Goal: Task Accomplishment & Management: Complete application form

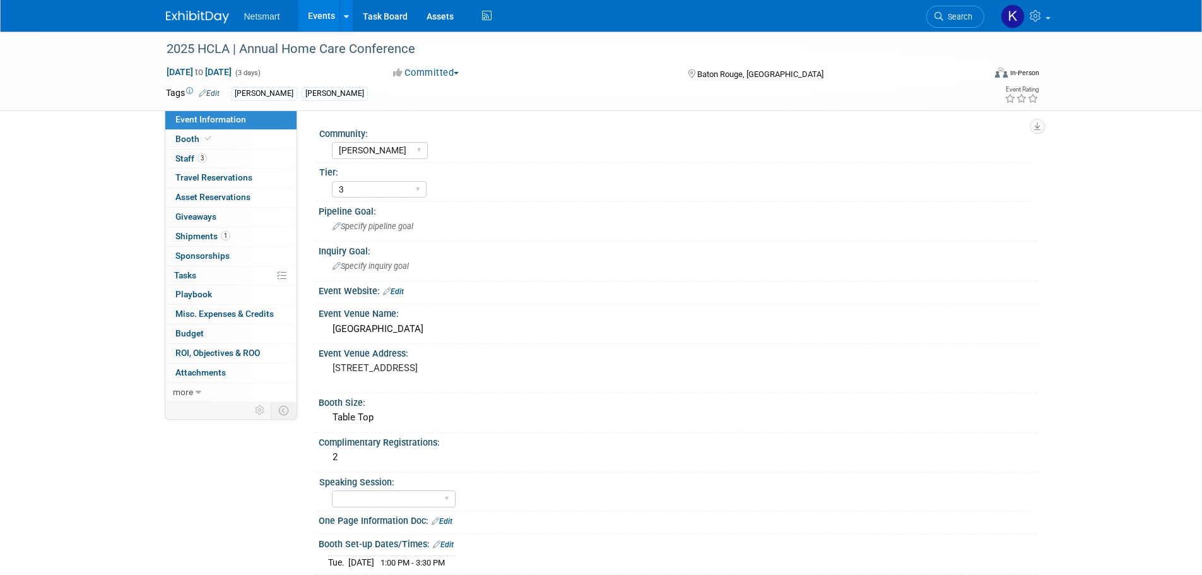
select select "[PERSON_NAME]"
select select "3"
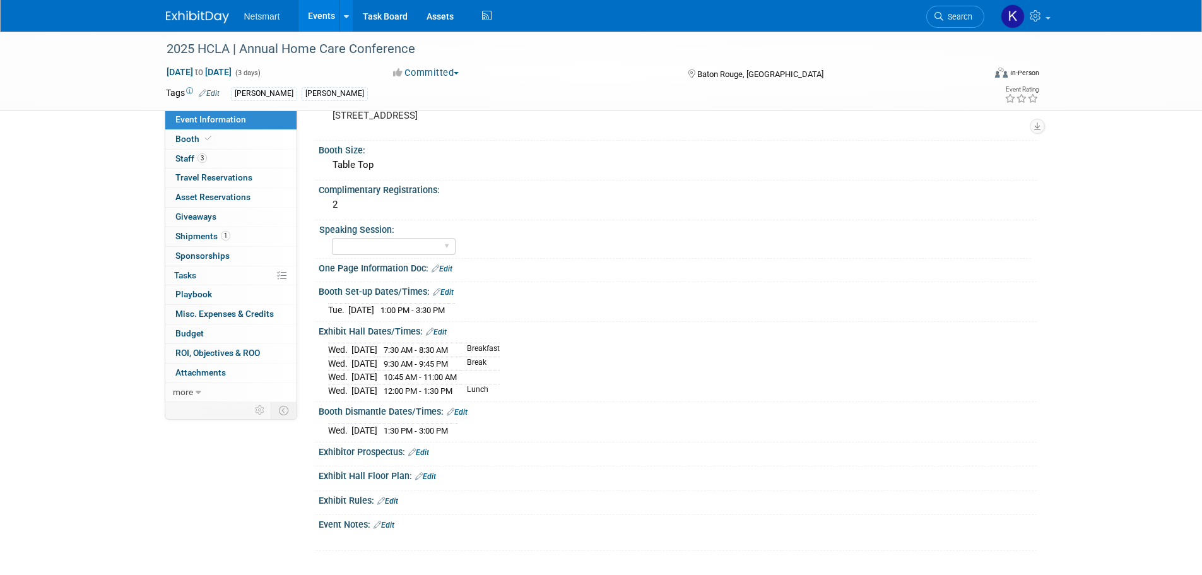
click at [943, 20] on span "Search" at bounding box center [957, 16] width 29 height 9
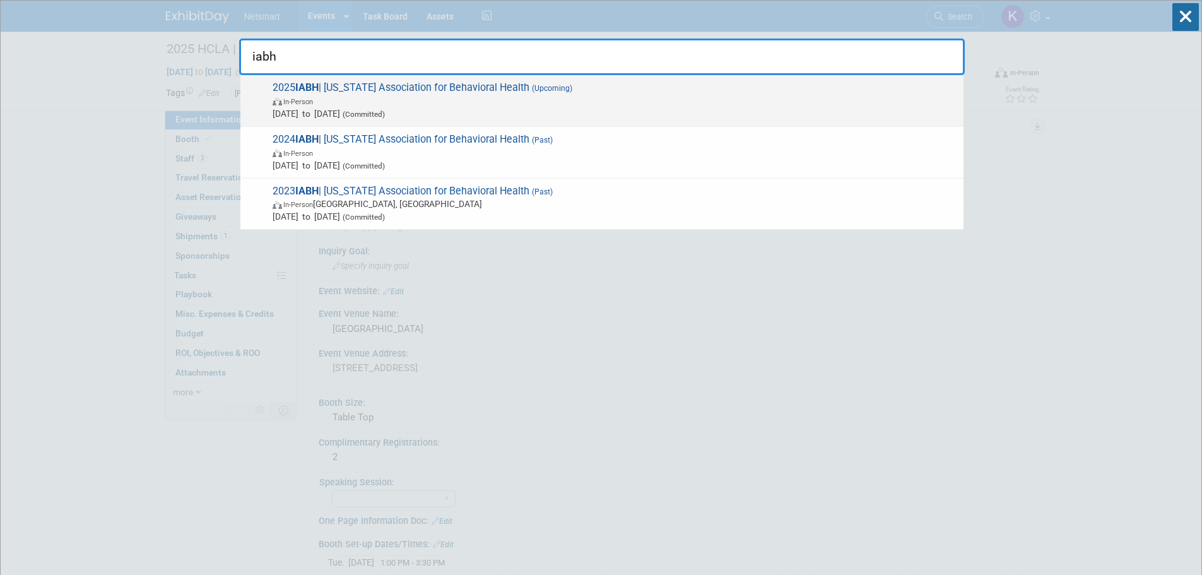
type input "iabh"
click at [385, 114] on span "(Committed)" at bounding box center [362, 114] width 45 height 9
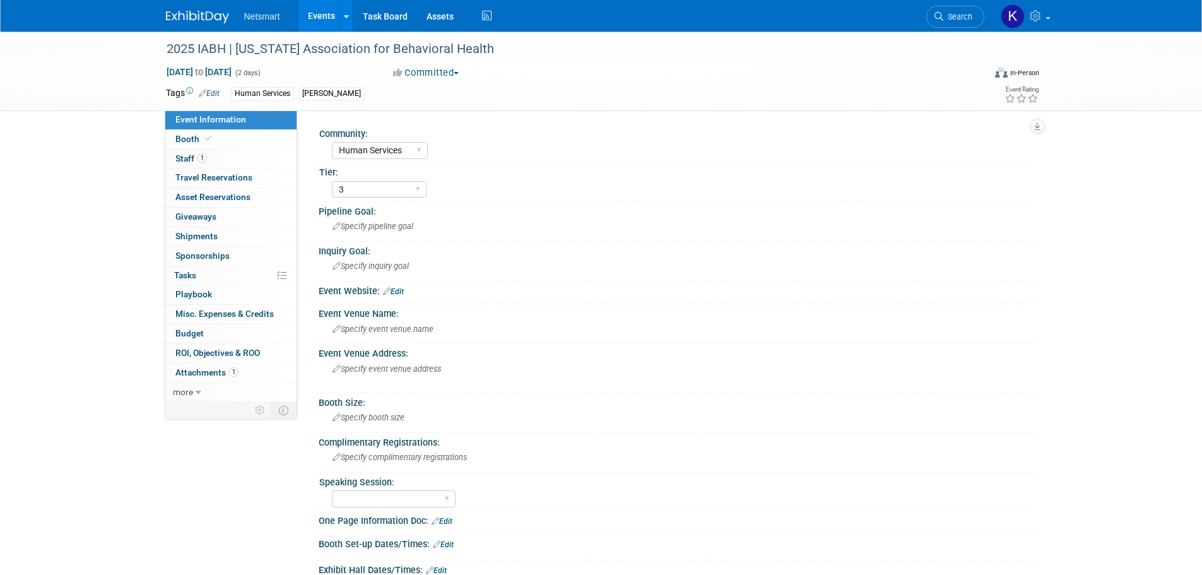
select select "Human Services"
select select "3"
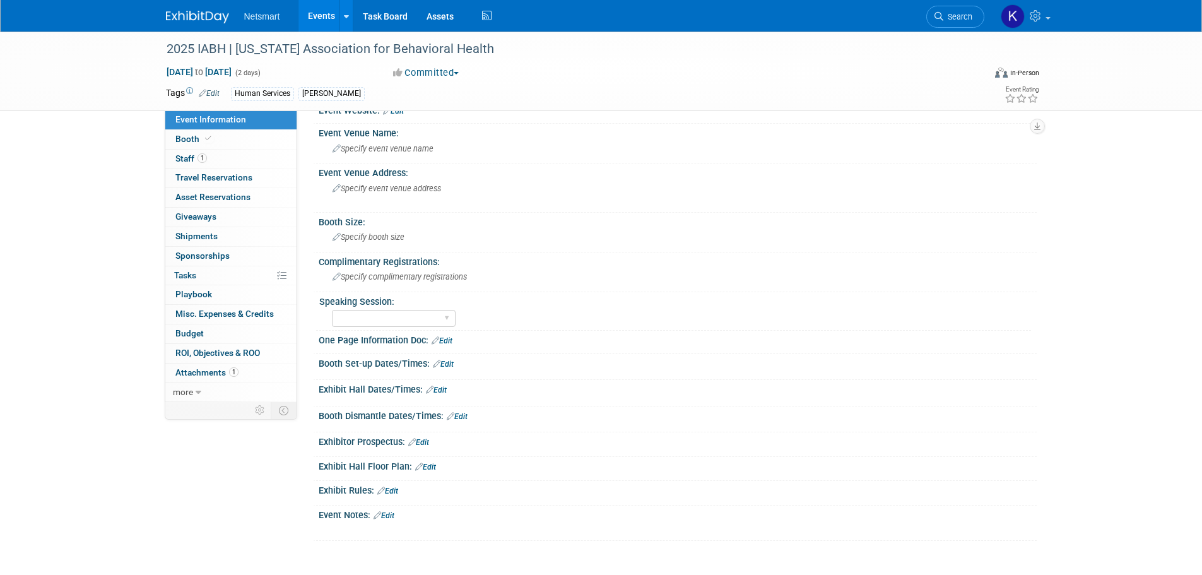
scroll to position [63, 0]
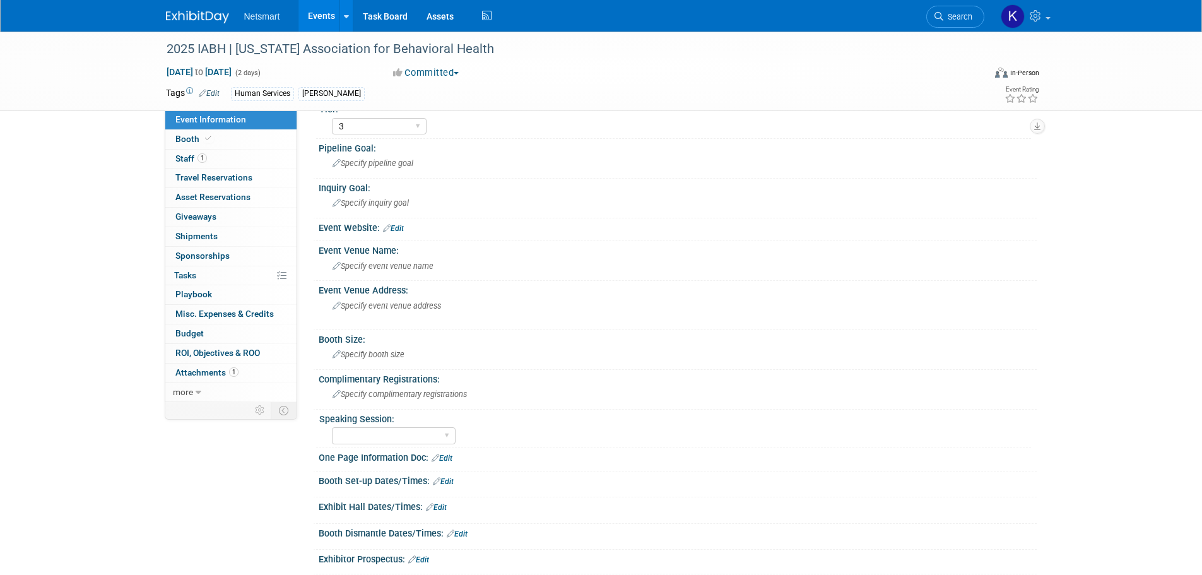
click at [215, 126] on link "Event Information" at bounding box center [230, 119] width 131 height 19
select select "Human Services"
select select "3"
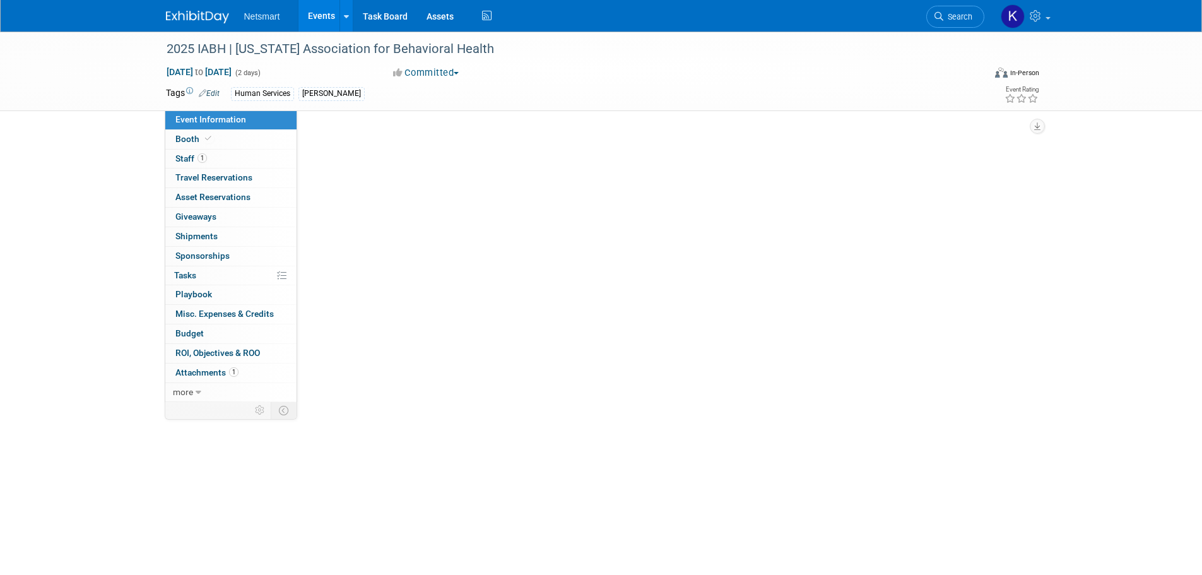
scroll to position [0, 0]
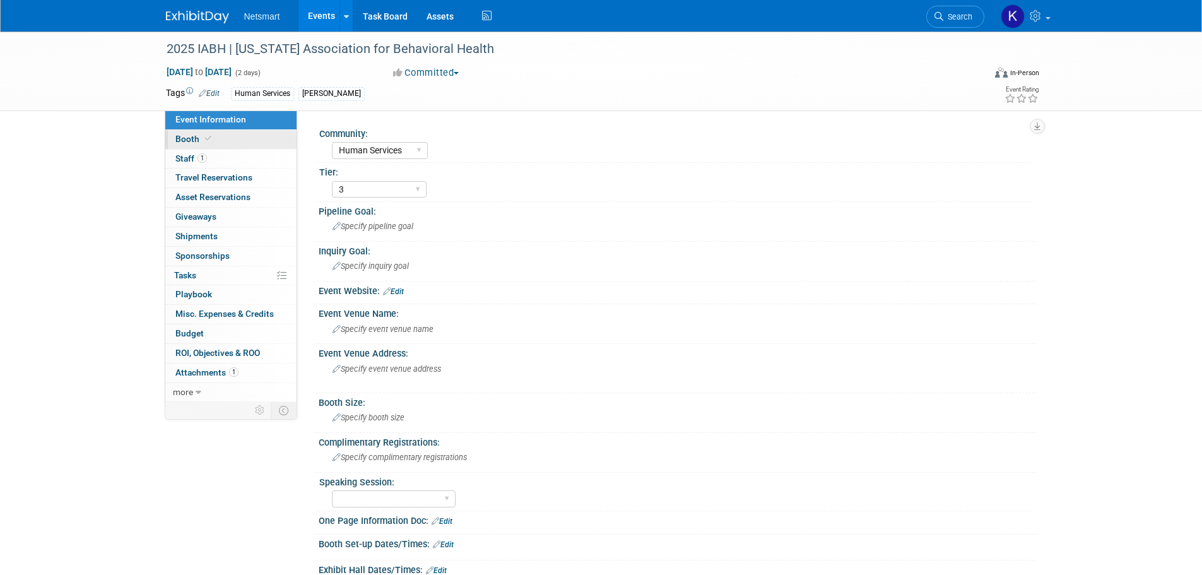
click at [231, 146] on link "Booth" at bounding box center [230, 139] width 131 height 19
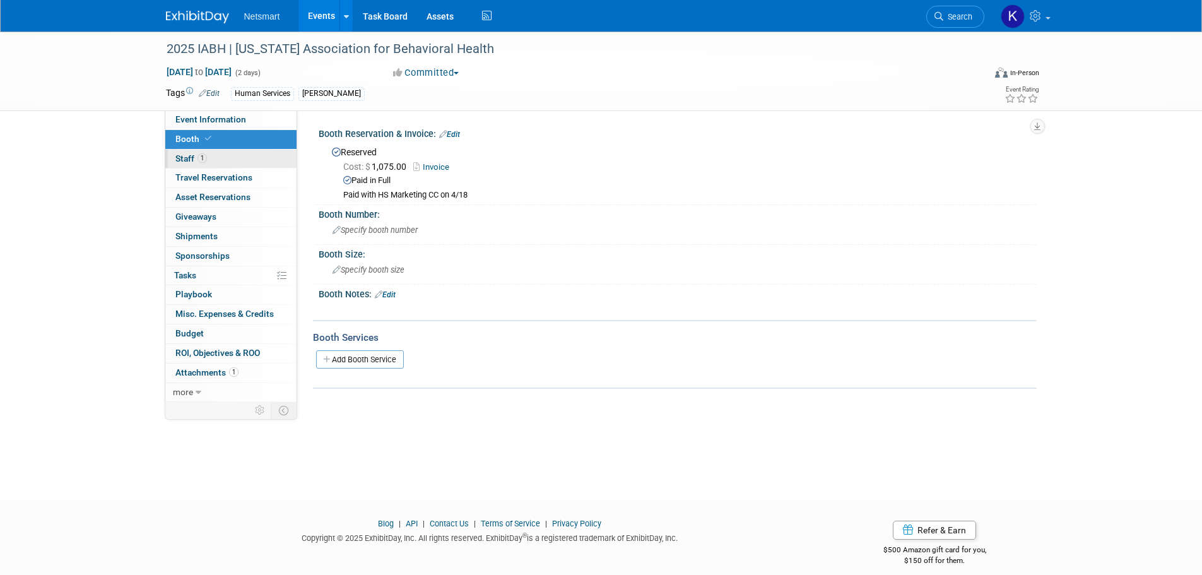
click at [212, 151] on link "1 Staff 1" at bounding box center [230, 159] width 131 height 19
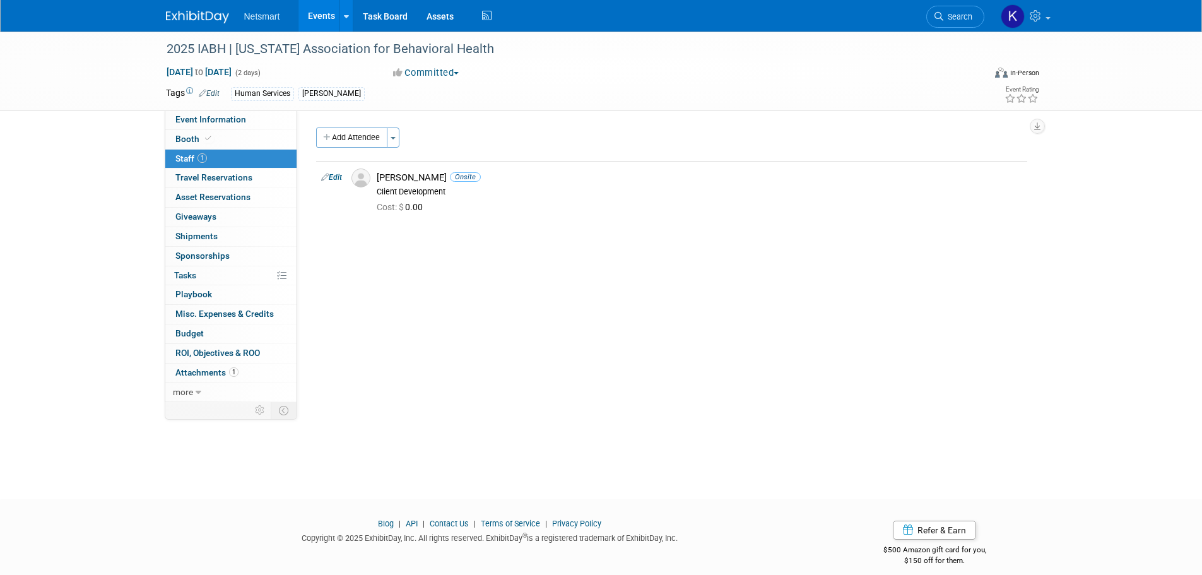
click at [353, 126] on div "Community: Human Services Post Acute Public Sector CareDimensions Specialty Pra…" at bounding box center [666, 255] width 739 height 291
click at [353, 132] on button "Add Attendee" at bounding box center [351, 137] width 71 height 20
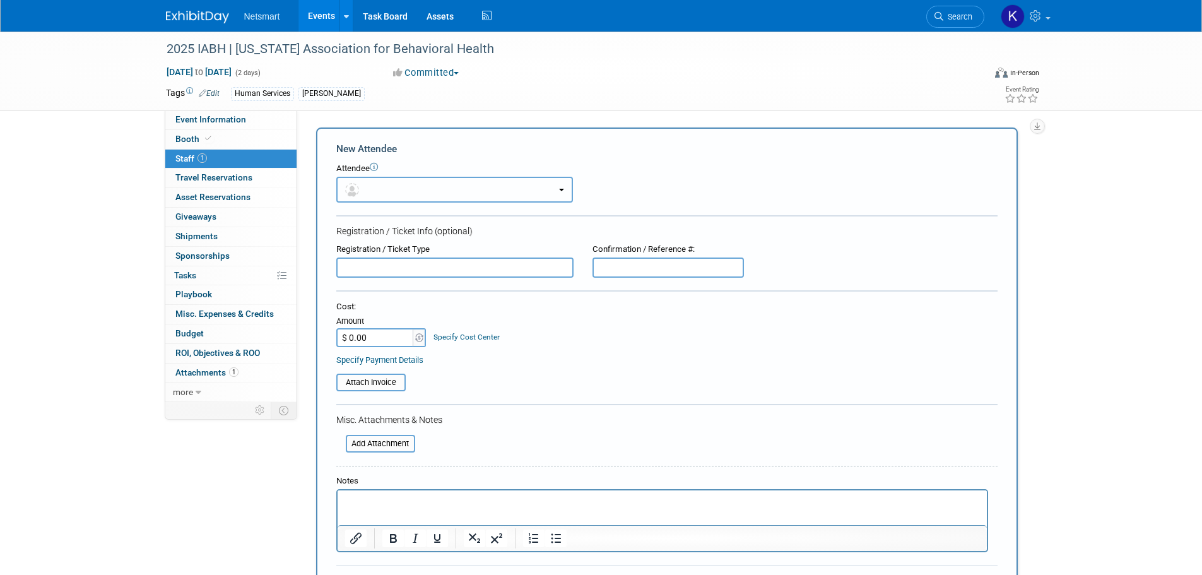
click at [440, 188] on button "button" at bounding box center [454, 190] width 237 height 26
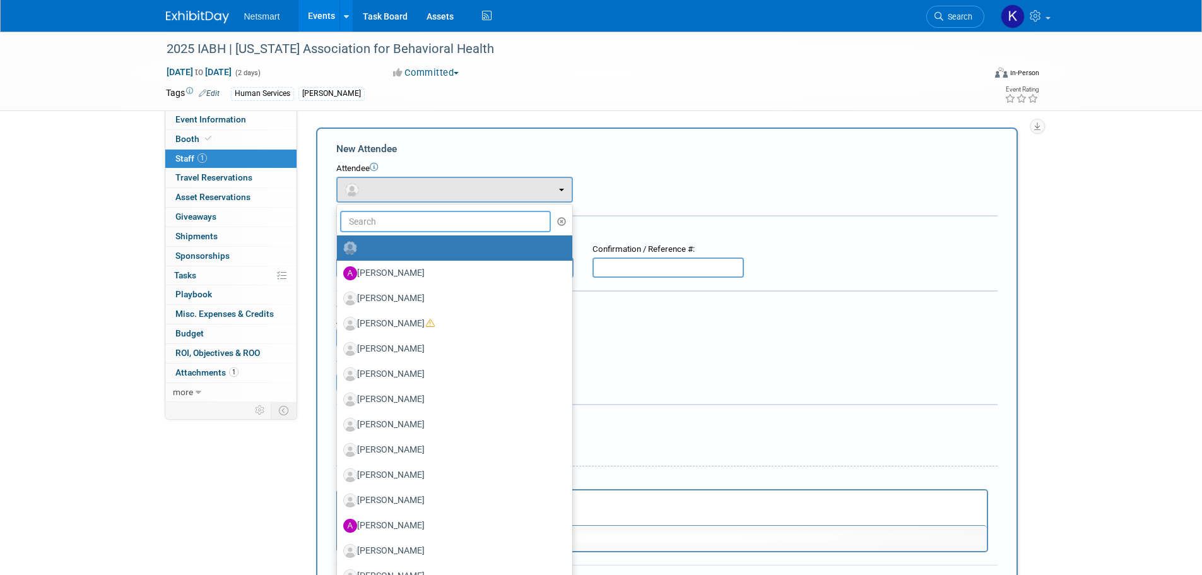
click at [425, 217] on input "text" at bounding box center [445, 221] width 211 height 21
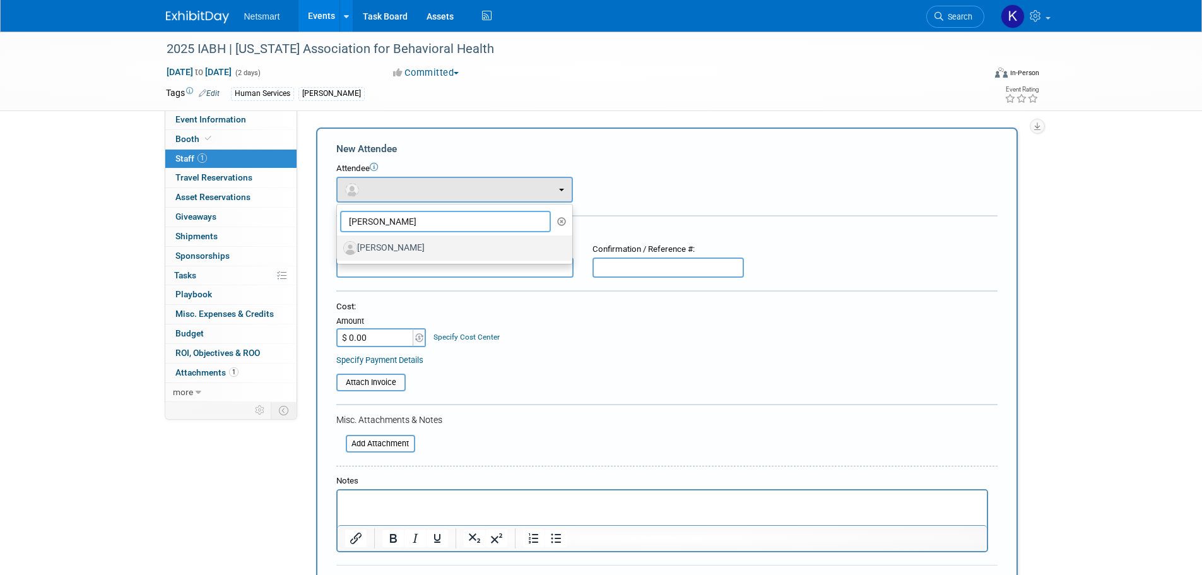
type input "[PERSON_NAME]"
click at [402, 244] on label "[PERSON_NAME]" at bounding box center [451, 248] width 216 height 20
click at [339, 244] on input "[PERSON_NAME]" at bounding box center [335, 246] width 8 height 8
select select "3050c540-1836-4e3f-826e-ce8726f2a645"
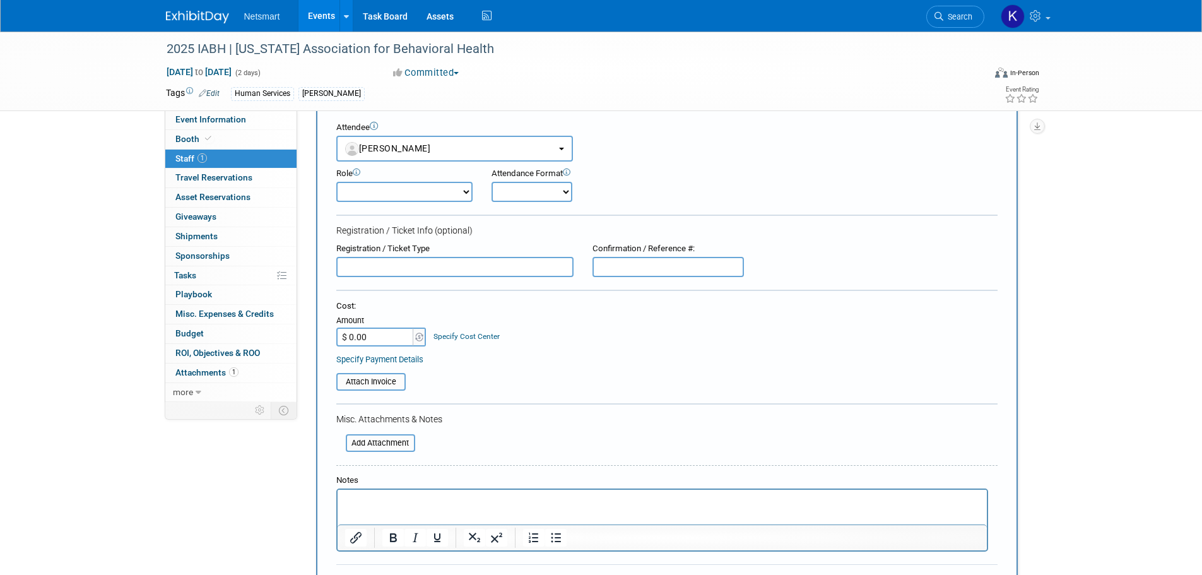
scroll to position [63, 0]
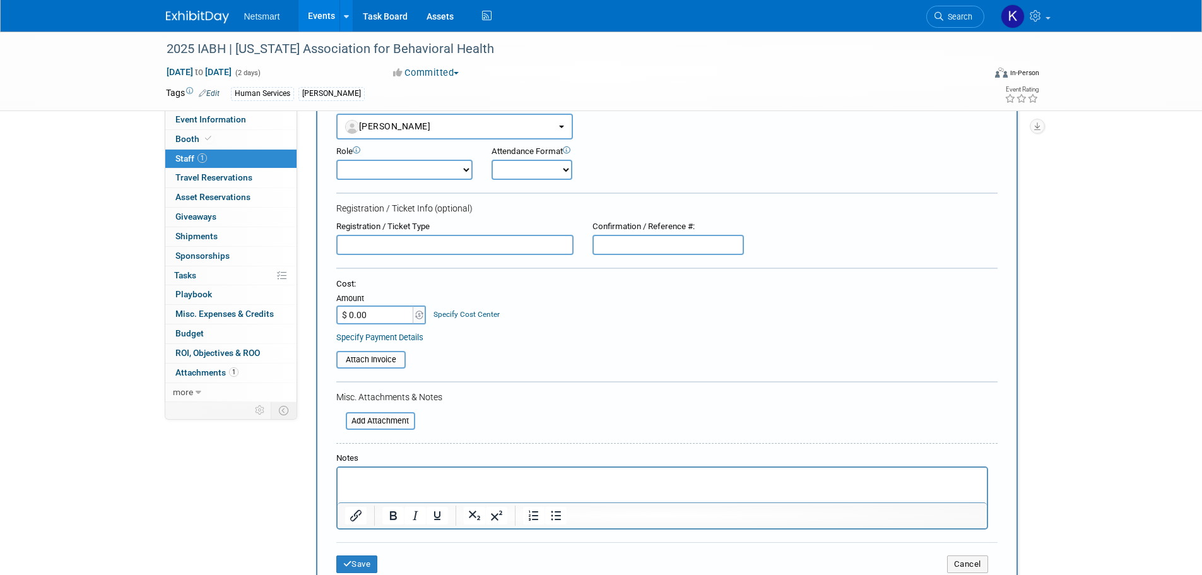
click at [382, 479] on p "Rich Text Area. Press ALT-0 for help." at bounding box center [661, 478] width 635 height 13
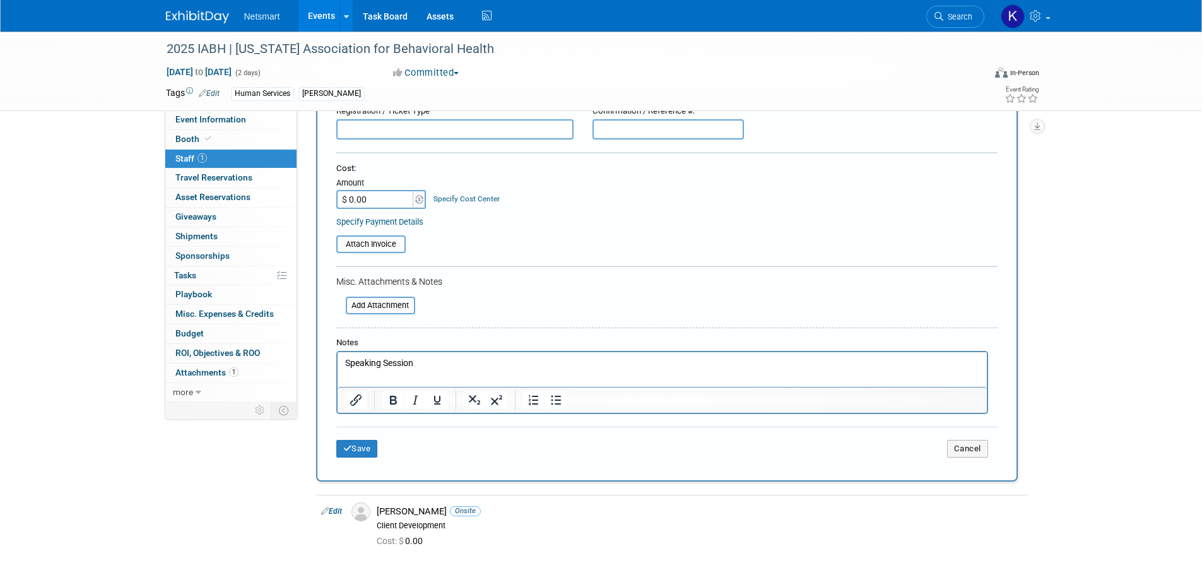
scroll to position [189, 0]
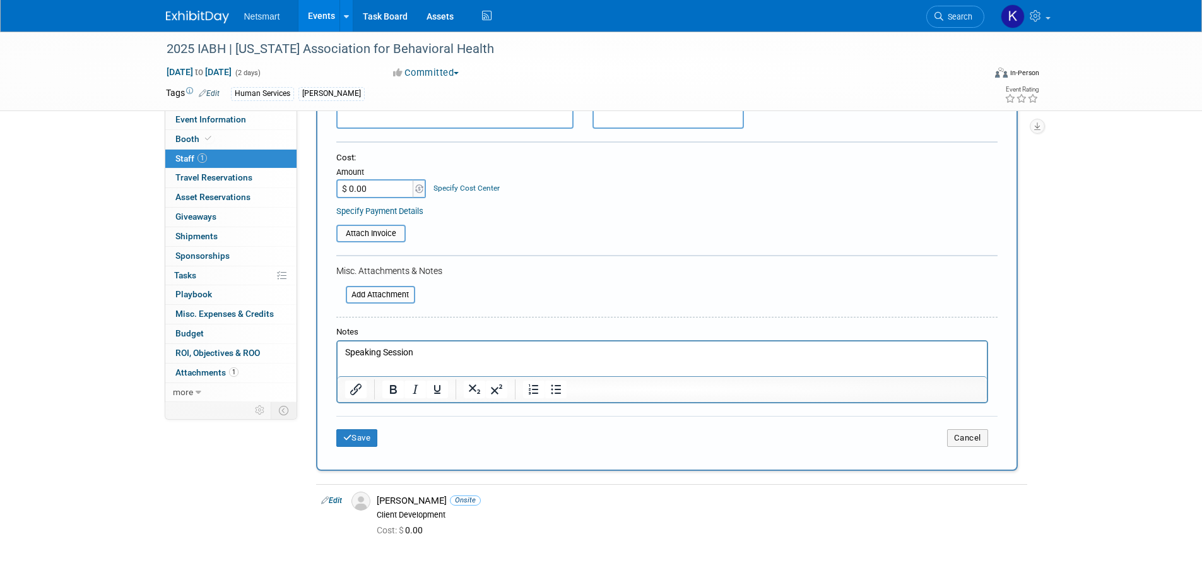
click at [378, 448] on div "Save Cancel" at bounding box center [666, 436] width 661 height 40
click at [366, 442] on button "Save" at bounding box center [357, 438] width 42 height 18
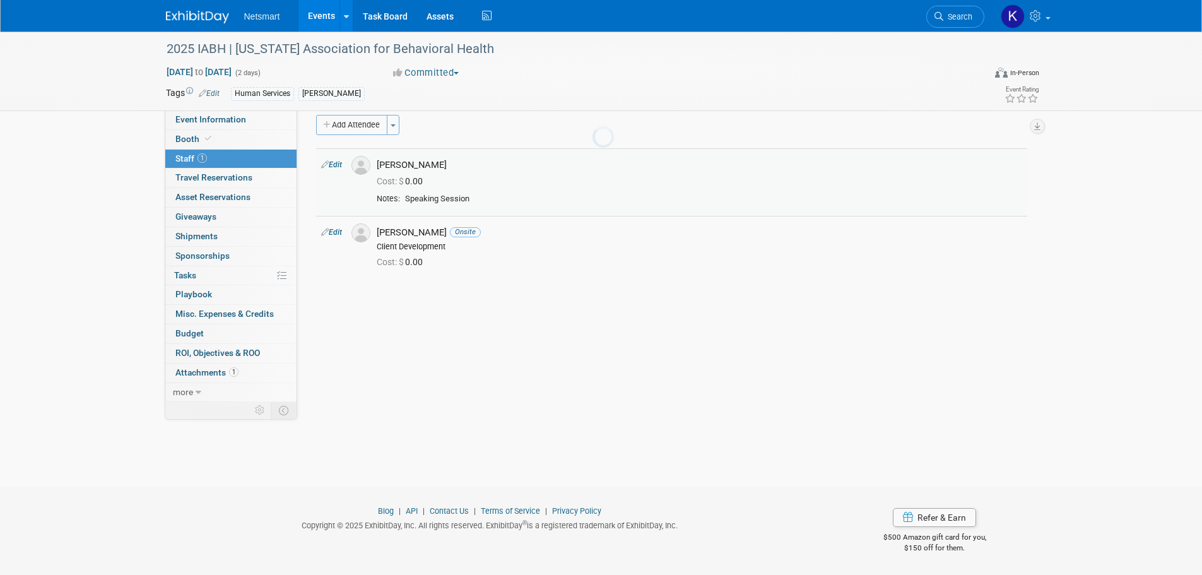
scroll to position [0, 0]
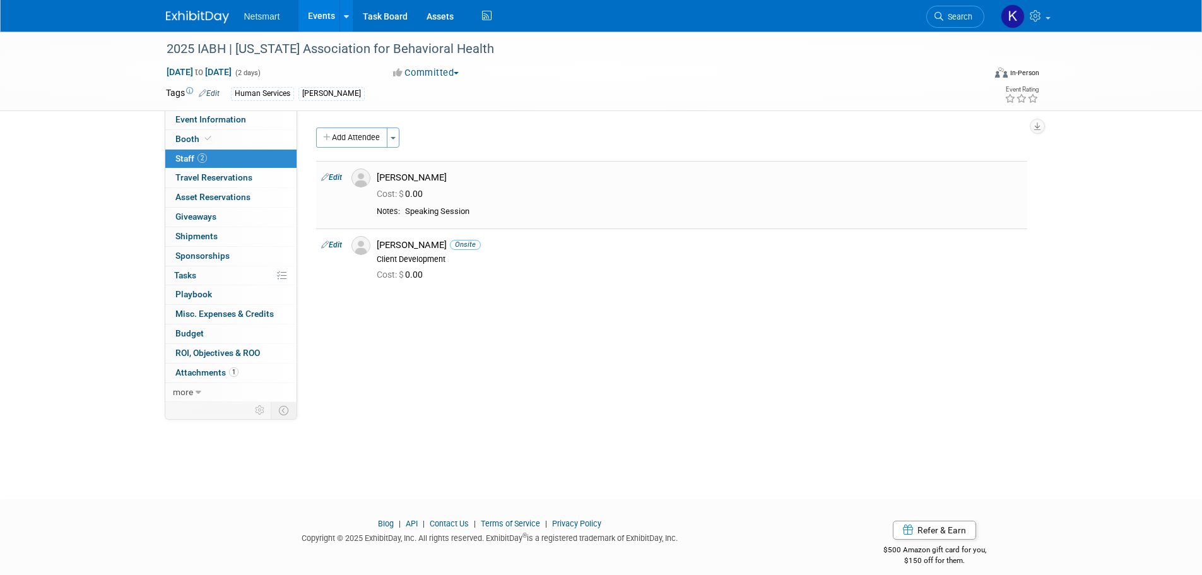
click at [348, 139] on button "Add Attendee" at bounding box center [351, 137] width 71 height 20
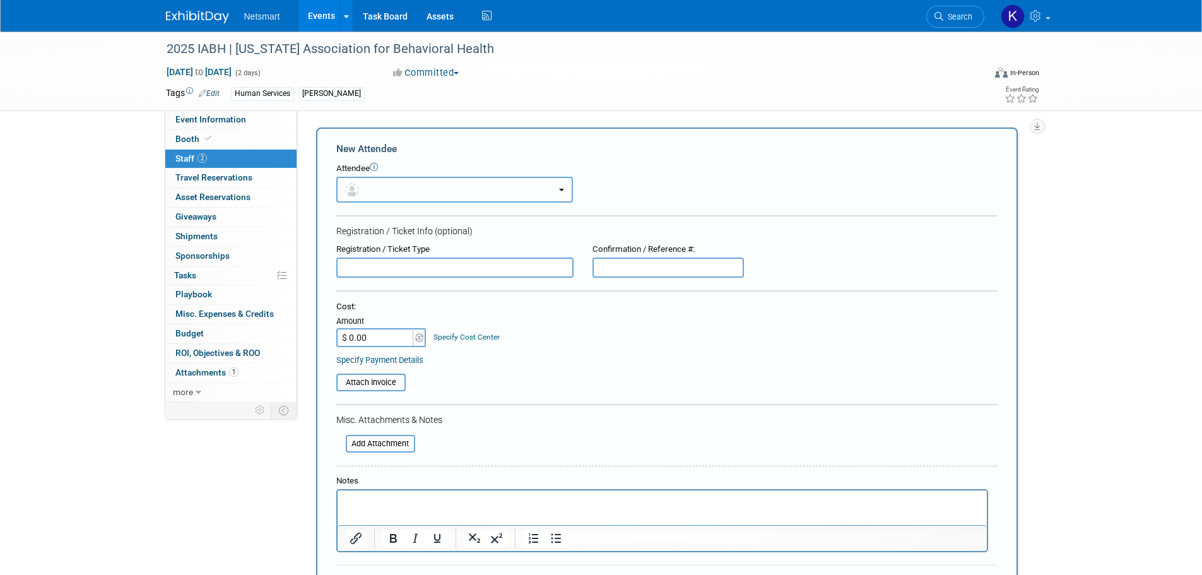
click at [387, 177] on button "button" at bounding box center [454, 190] width 237 height 26
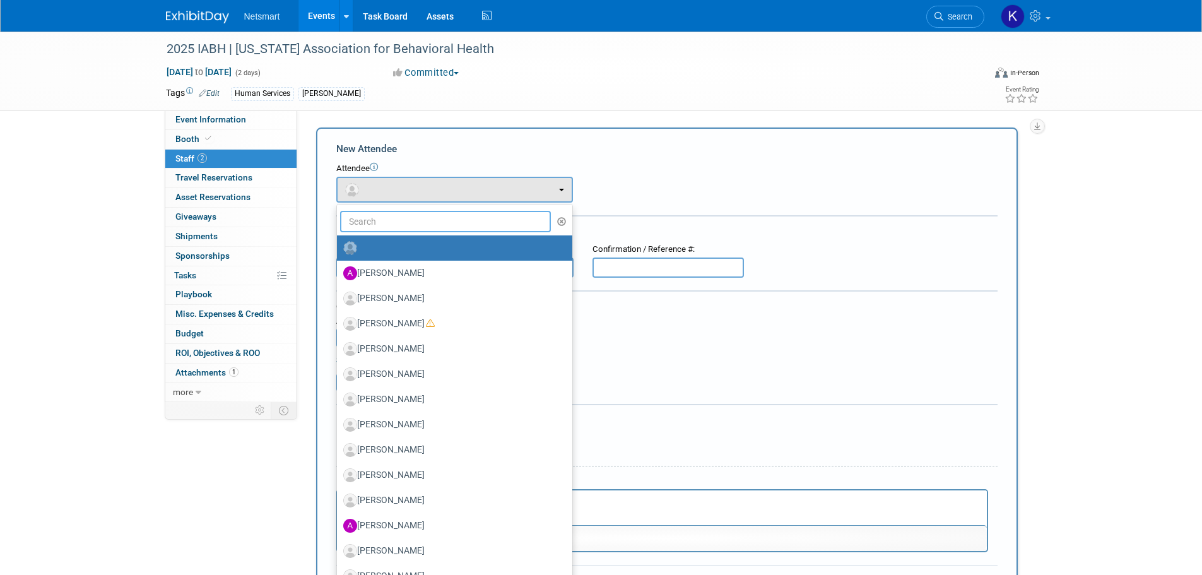
click at [380, 216] on input "text" at bounding box center [445, 221] width 211 height 21
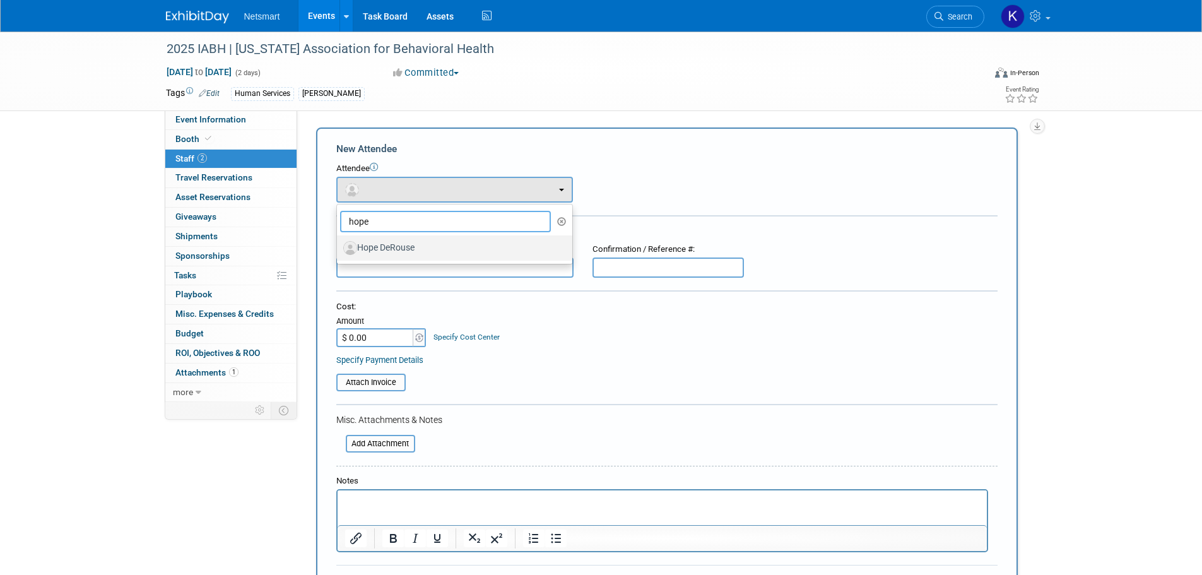
type input "hope"
click at [367, 245] on label "Hope DeRouse" at bounding box center [451, 248] width 216 height 20
click at [339, 245] on input "Hope DeRouse" at bounding box center [335, 246] width 8 height 8
select select "e185fccb-970b-479c-9fdd-22fdf5e043b4"
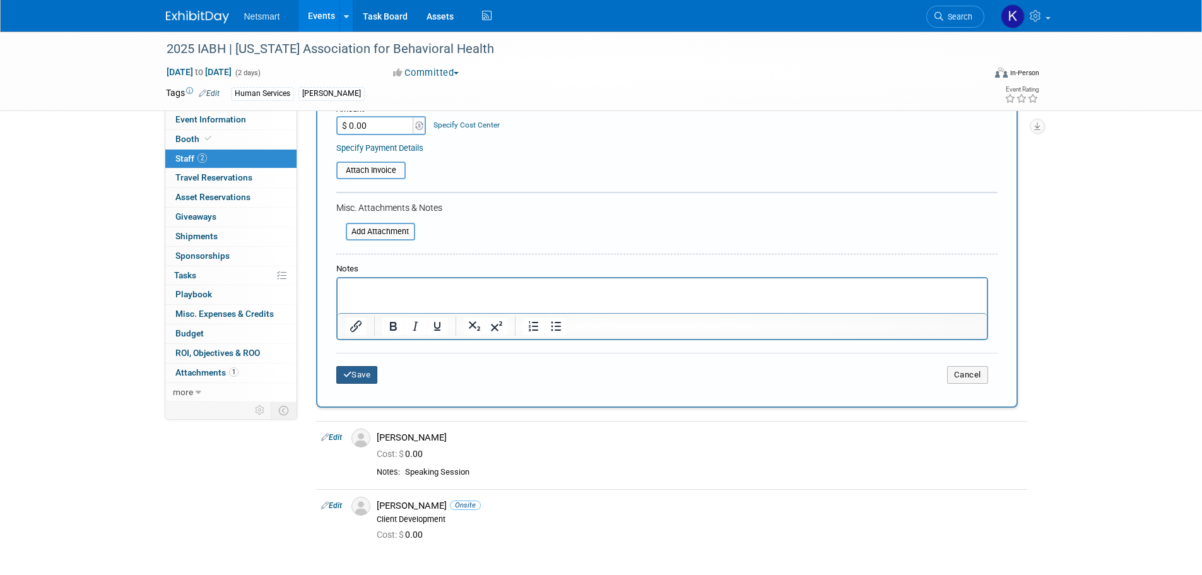
click at [363, 381] on button "Save" at bounding box center [357, 375] width 42 height 18
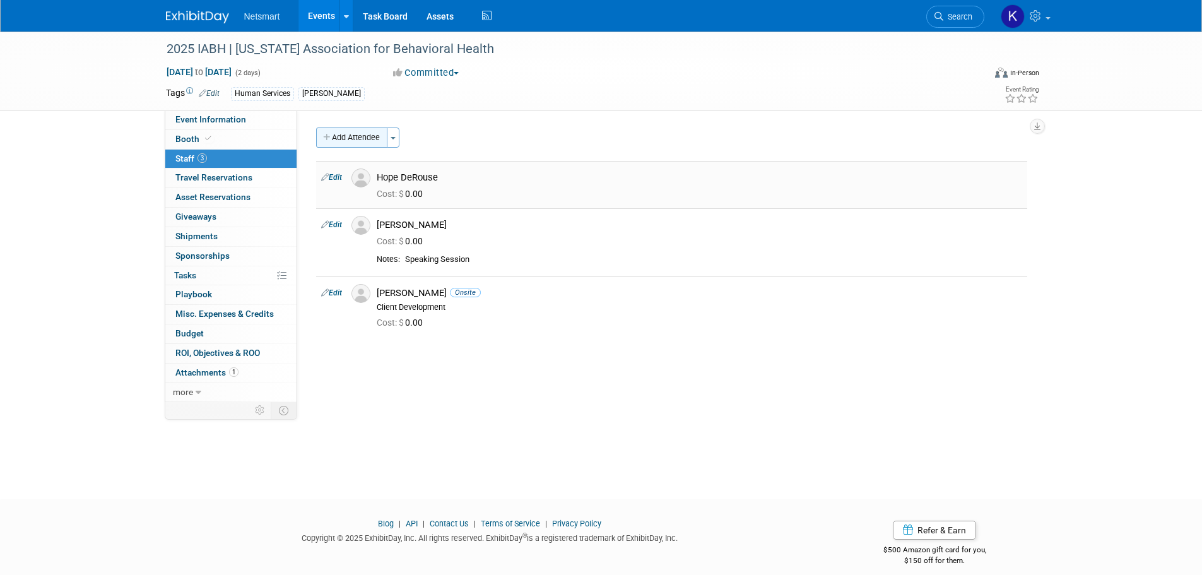
click at [372, 138] on button "Add Attendee" at bounding box center [351, 137] width 71 height 20
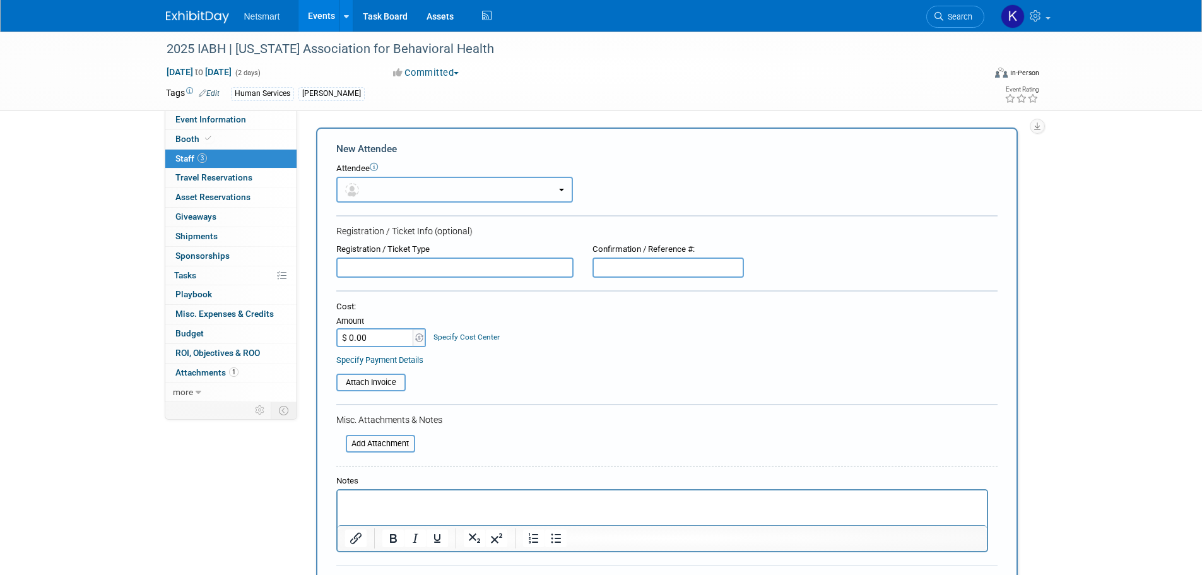
click at [454, 198] on button "button" at bounding box center [454, 190] width 237 height 26
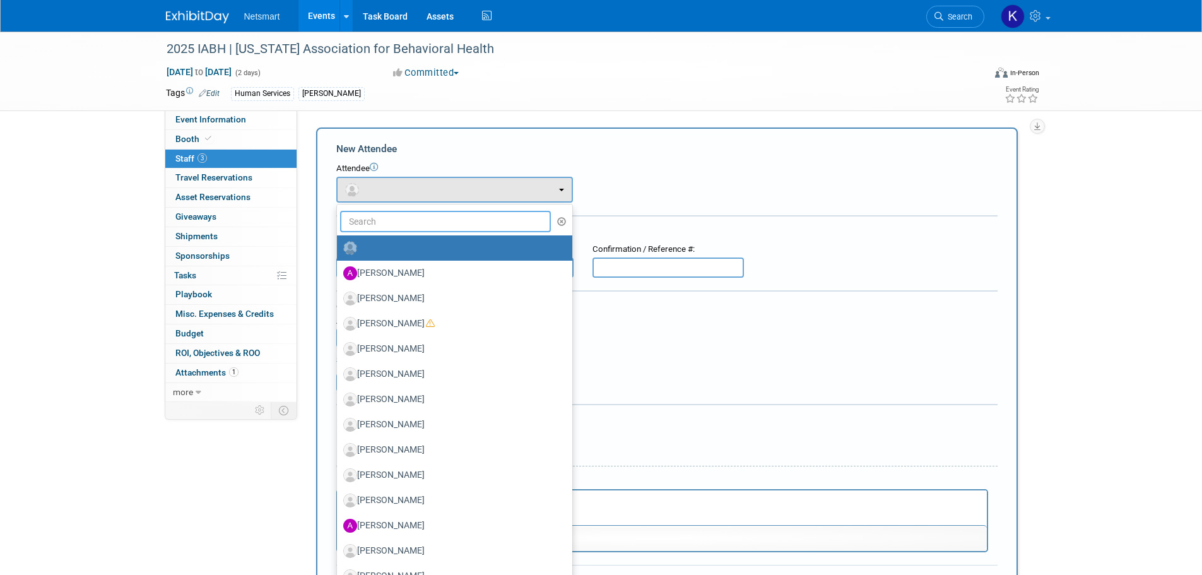
click at [444, 216] on input "text" at bounding box center [445, 221] width 211 height 21
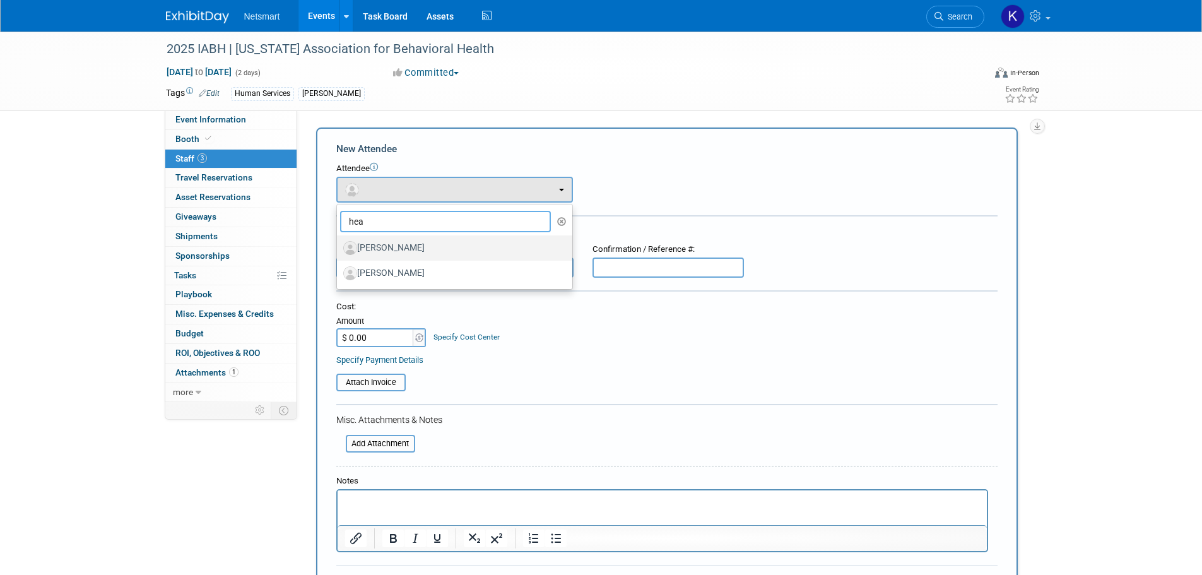
type input "hea"
click at [424, 243] on label "[PERSON_NAME]" at bounding box center [451, 248] width 216 height 20
click at [339, 243] on input "[PERSON_NAME]" at bounding box center [335, 246] width 8 height 8
select select "a606b813-76db-491c-9dc1-93abb60ab8bf"
select select "300"
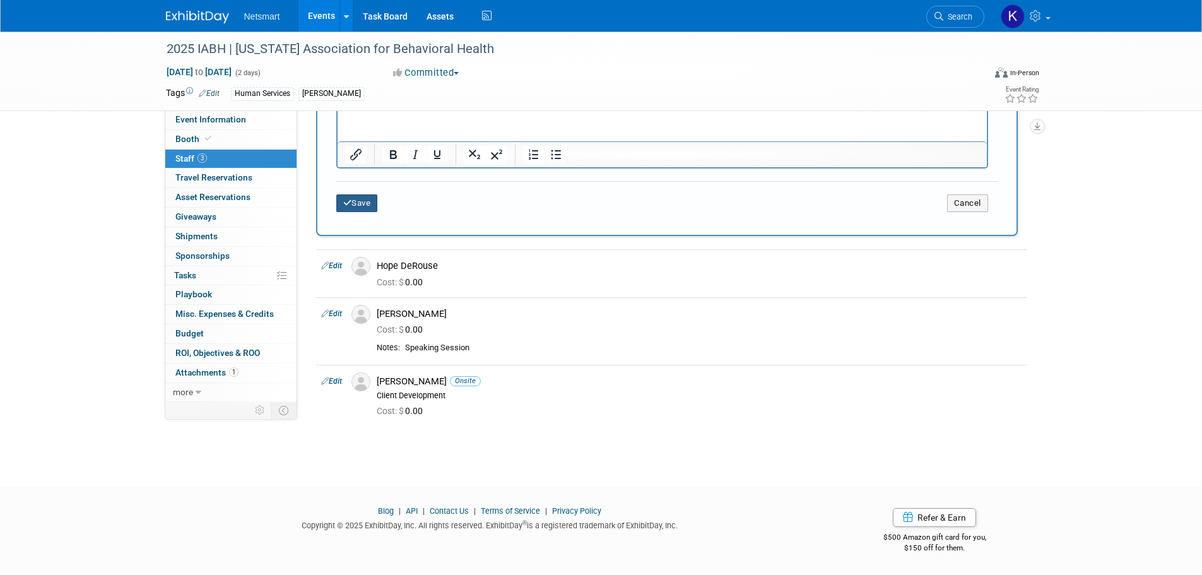
click at [370, 197] on button "Save" at bounding box center [357, 203] width 42 height 18
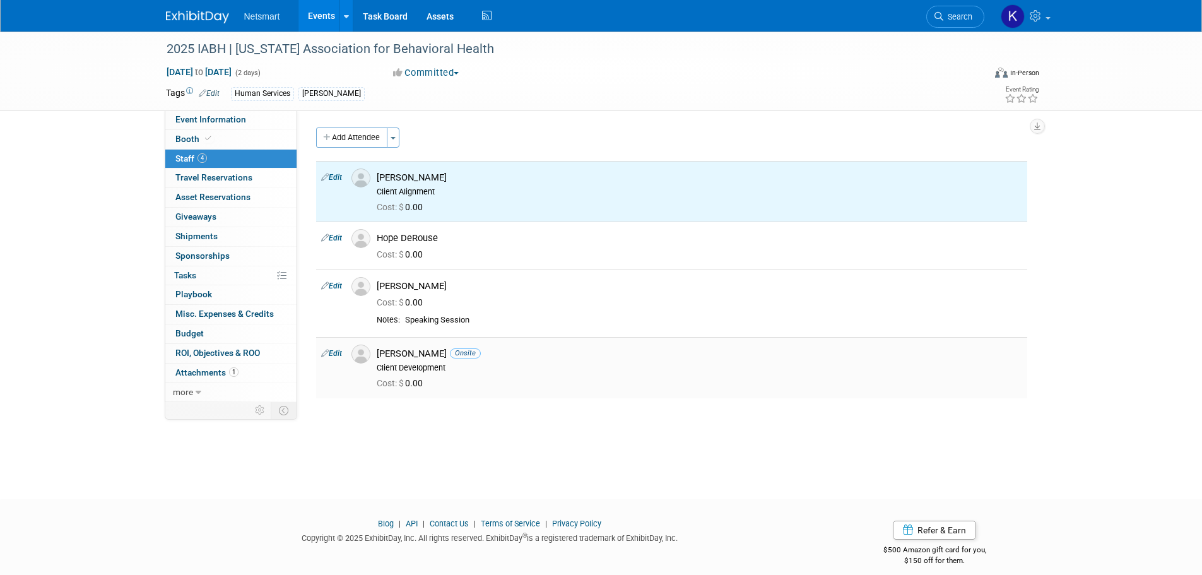
click at [466, 392] on td "[PERSON_NAME] Onsite Client Development Cost: $ 0.00" at bounding box center [699, 367] width 655 height 61
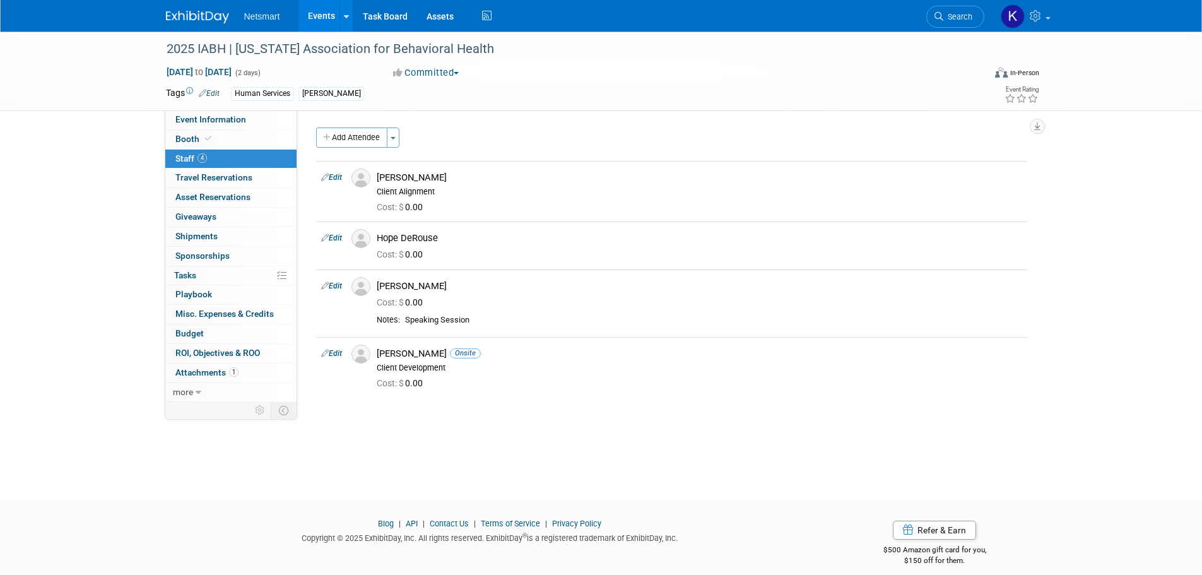
click at [249, 111] on div "2025 IABH | [US_STATE] Association for Behavioral Health [DATE] to [DATE] (2 da…" at bounding box center [601, 71] width 1202 height 79
click at [243, 114] on span "Event Information" at bounding box center [210, 119] width 71 height 10
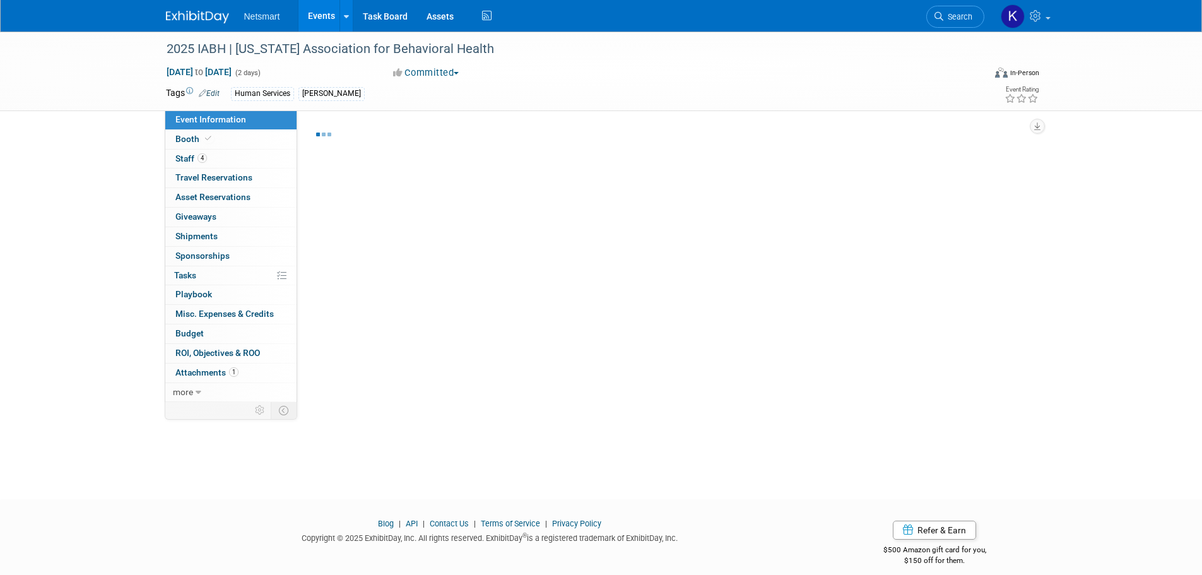
select select "Human Services"
select select "3"
